Goal: Complete application form: Complete application form

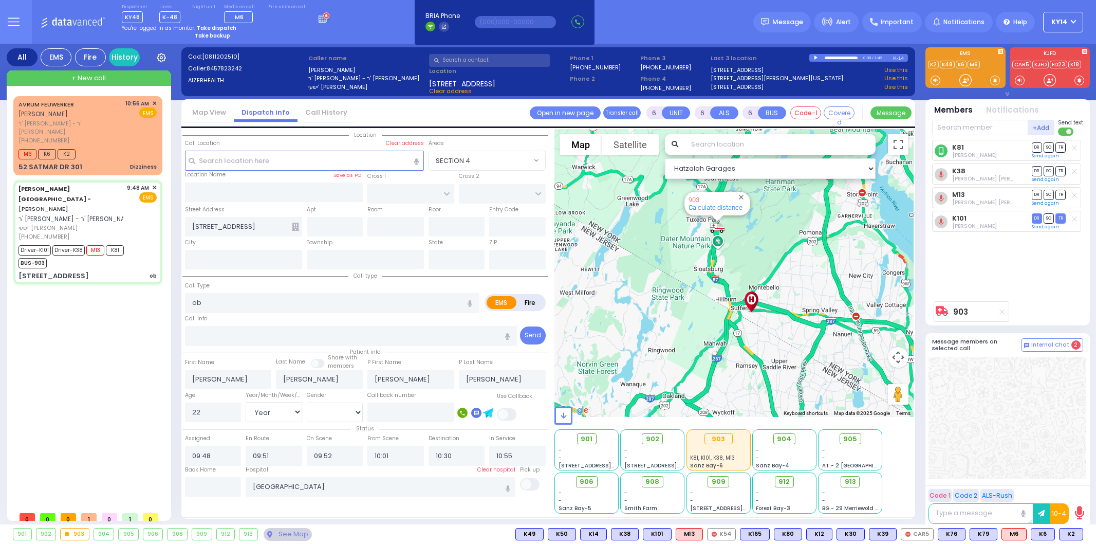
select select
select select "Year"
select select "[DEMOGRAPHIC_DATA]"
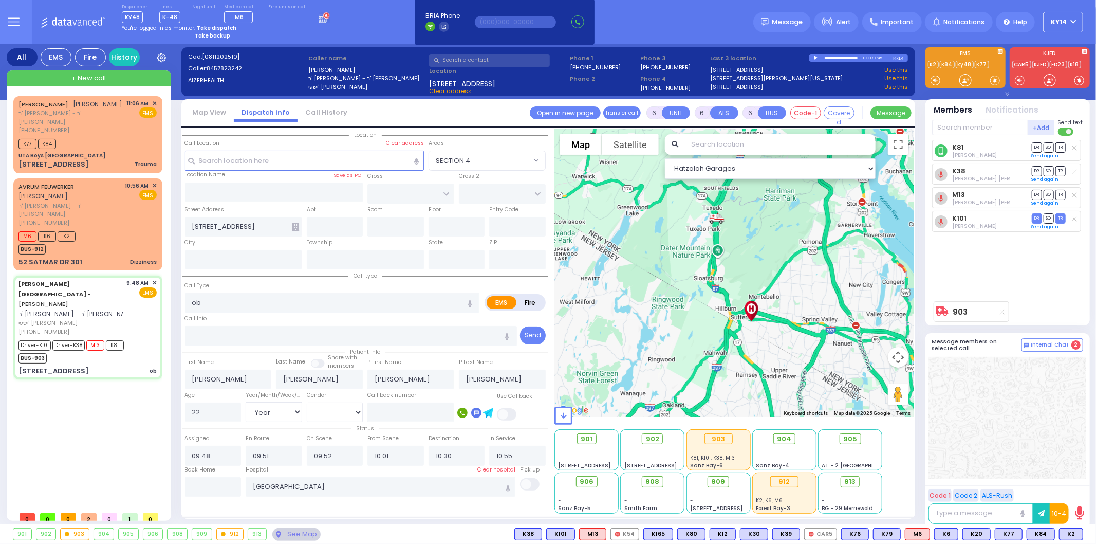
select select
radio input "true"
select select "Year"
select select "[DEMOGRAPHIC_DATA]"
select select
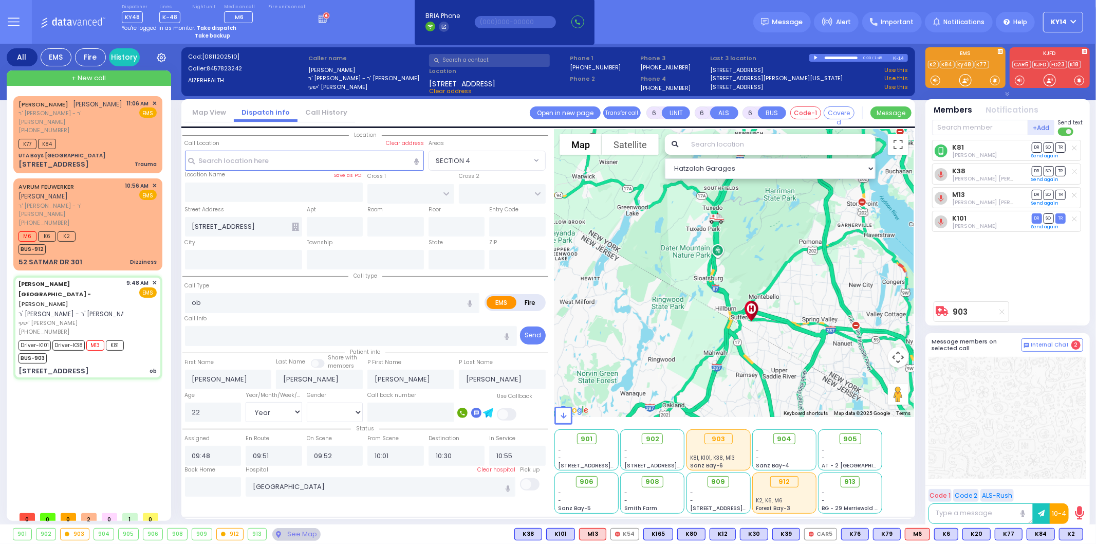
radio input "true"
select select "Year"
select select "[DEMOGRAPHIC_DATA]"
select select "Hatzalah Garages"
select select
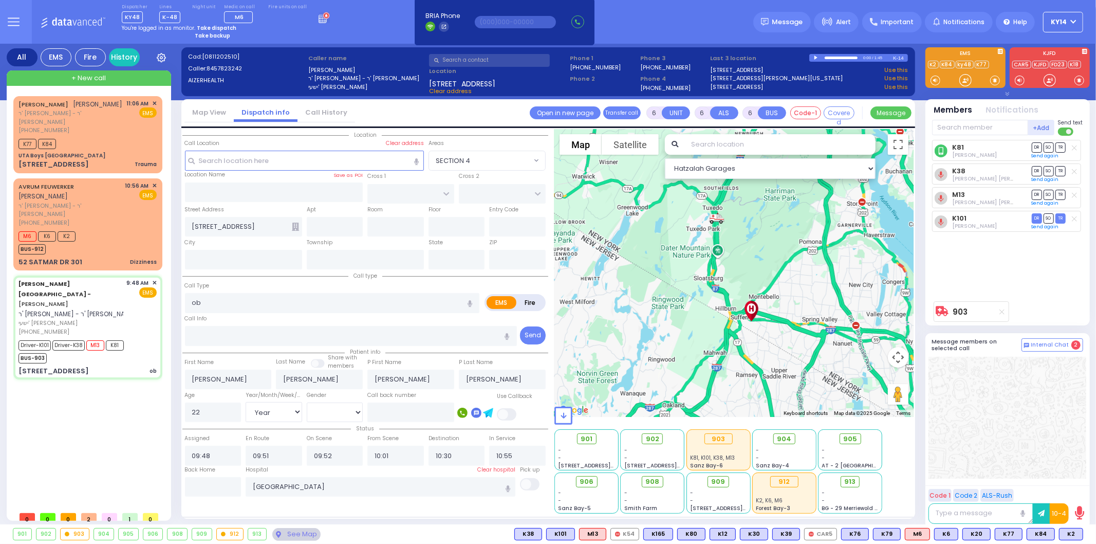
radio input "true"
select select "Year"
select select "[DEMOGRAPHIC_DATA]"
select select "Hatzalah Garages"
select select
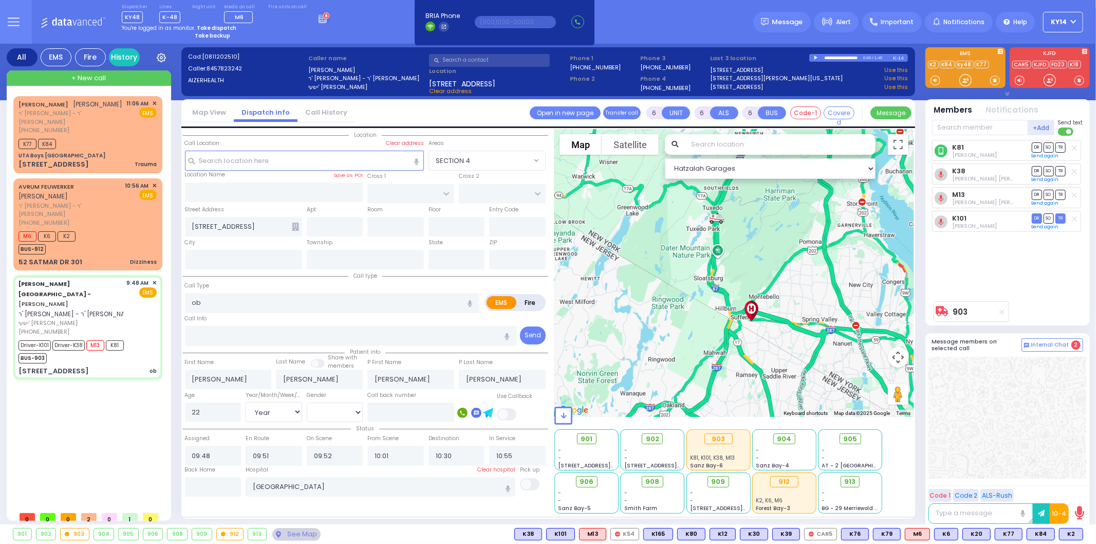
radio input "true"
select select "Year"
select select "[DEMOGRAPHIC_DATA]"
select select "Hatzalah Garages"
select select
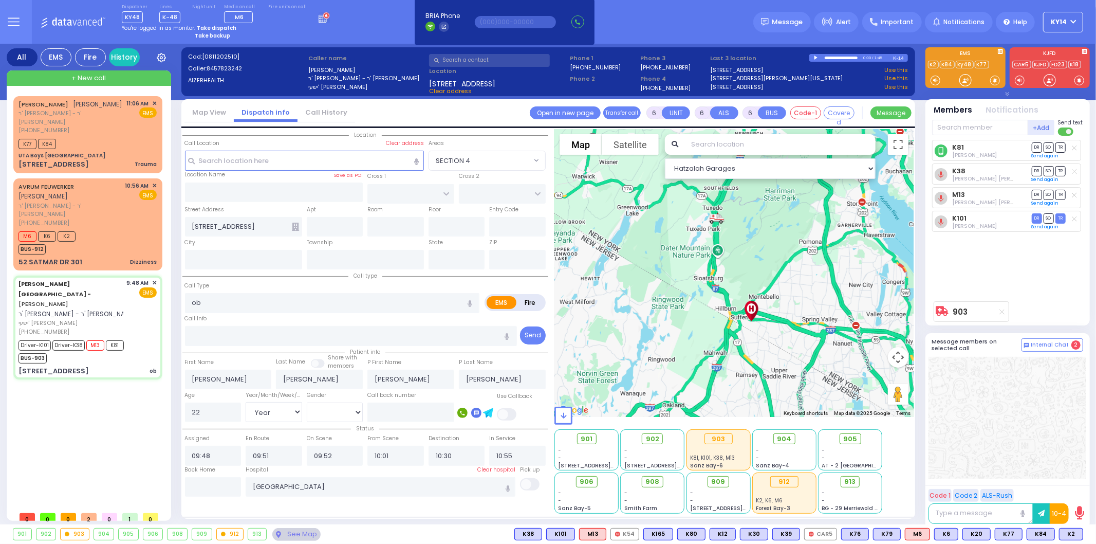
radio input "true"
select select "Year"
select select "[DEMOGRAPHIC_DATA]"
select select
radio input "true"
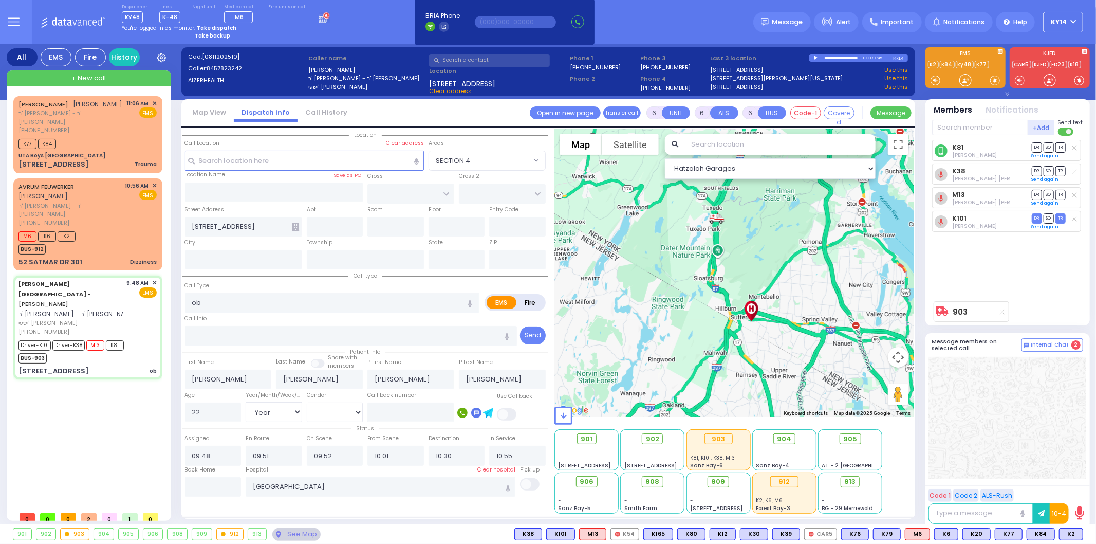
select select "Year"
select select "[DEMOGRAPHIC_DATA]"
select select
radio input "true"
select select "Year"
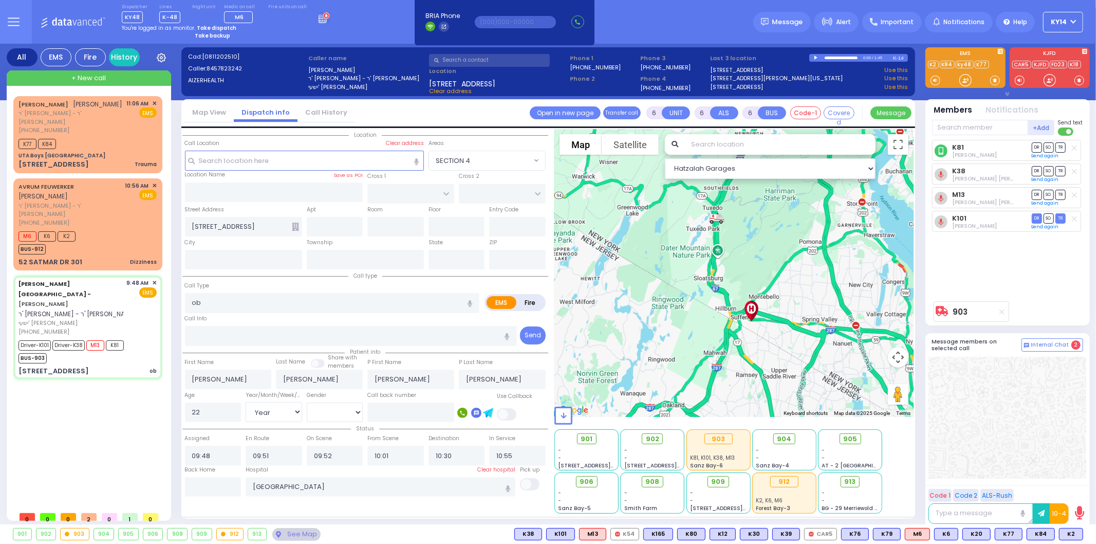
select select "[DEMOGRAPHIC_DATA]"
select select "Hatzalah Garages"
select select
radio input "true"
select select "Year"
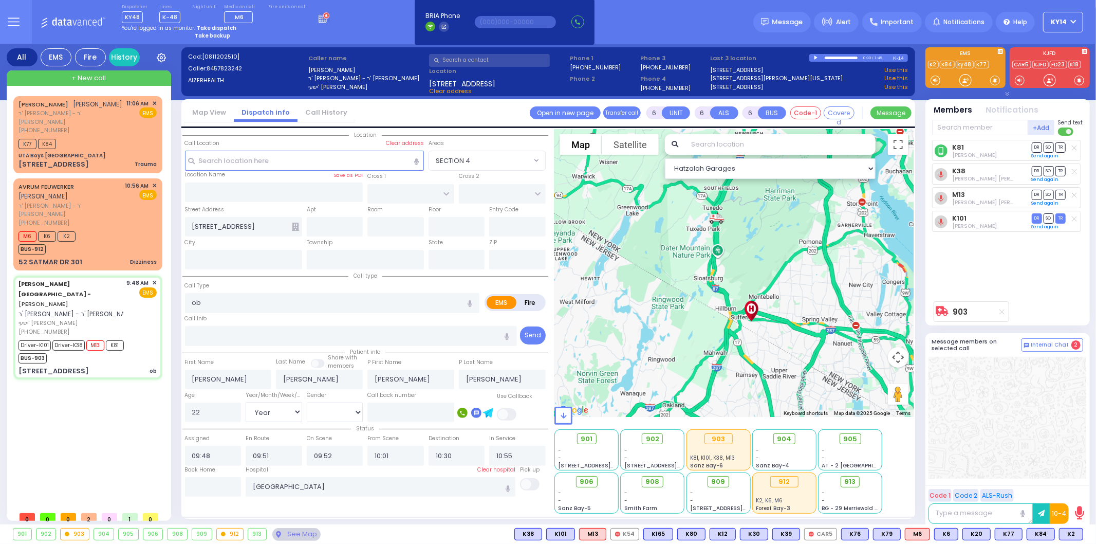
select select "[DEMOGRAPHIC_DATA]"
select select
radio input "true"
select select "Year"
select select "[DEMOGRAPHIC_DATA]"
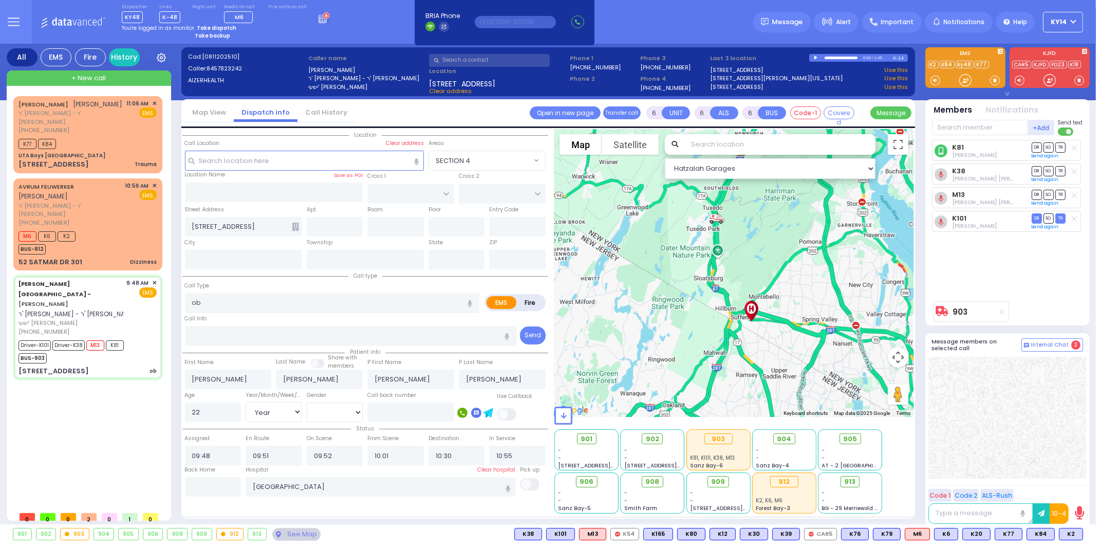
select select "Hatzalah Garages"
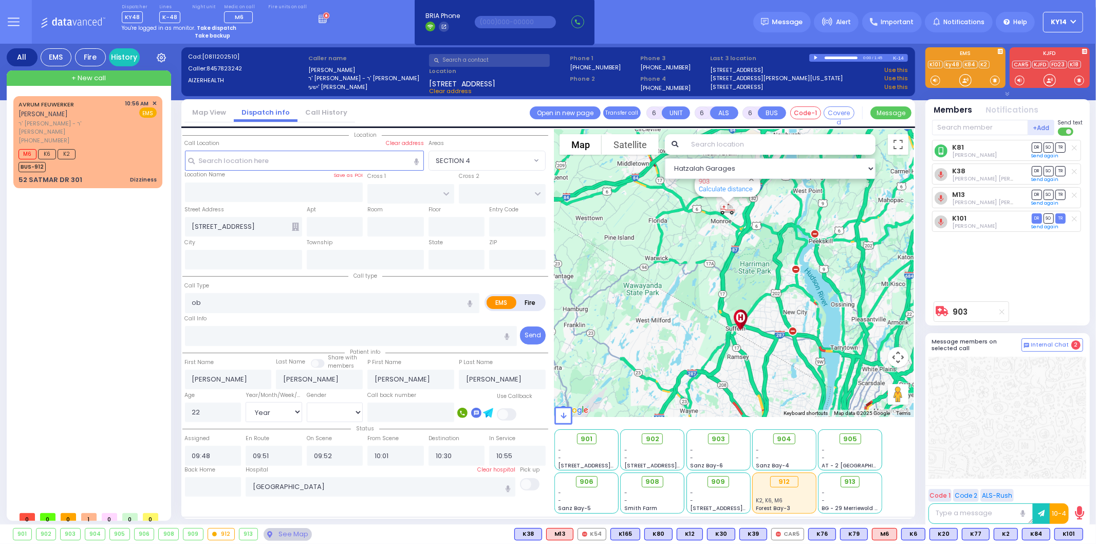
click at [995, 270] on div "K81 [PERSON_NAME] DR SO TR" at bounding box center [1008, 218] width 153 height 156
